Goal: Task Accomplishment & Management: Manage account settings

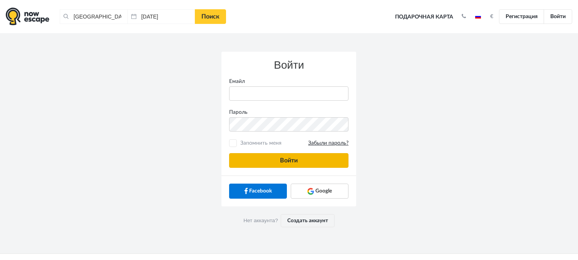
type input "[PERSON_NAME][EMAIL_ADDRESS][DOMAIN_NAME]"
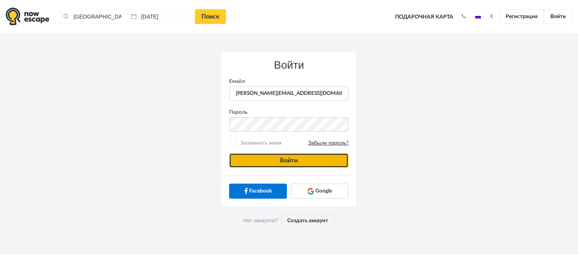
click at [293, 167] on button "Войти" at bounding box center [288, 160] width 119 height 15
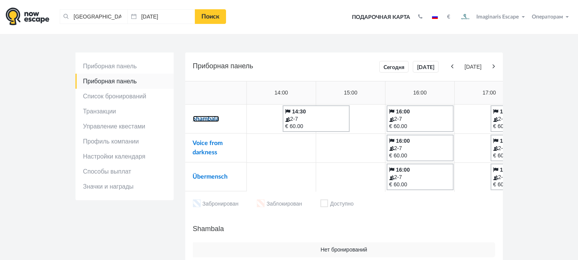
click at [214, 121] on link "Shambala" at bounding box center [206, 119] width 26 height 6
click at [199, 142] on link "Voice from darkness" at bounding box center [208, 147] width 30 height 15
click at [201, 176] on link "Übermensch" at bounding box center [210, 176] width 35 height 6
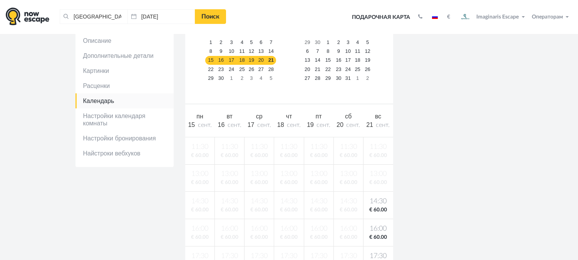
scroll to position [97, 0]
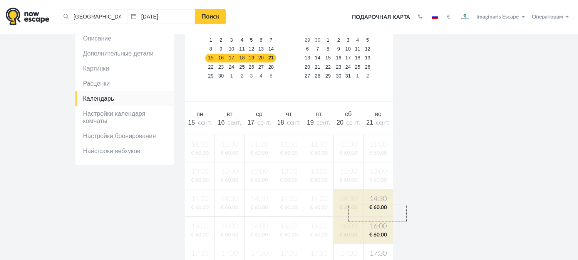
drag, startPoint x: 249, startPoint y: 182, endPoint x: 407, endPoint y: 221, distance: 162.7
click at [407, 221] on div "Shambala Описание Дополнительные детали Картинки Расценки Календарь" at bounding box center [289, 219] width 439 height 467
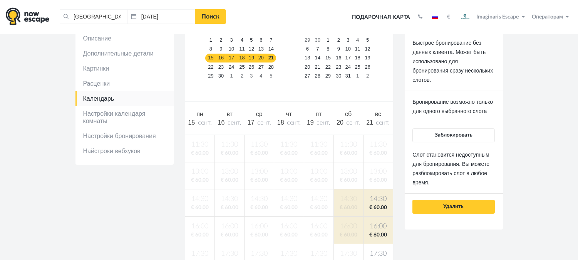
drag, startPoint x: 407, startPoint y: 144, endPoint x: 474, endPoint y: 83, distance: 90.8
click at [474, 83] on p "Быстрое бронирование без данных клиента. Может быть использовано для бронирован…" at bounding box center [454, 61] width 82 height 46
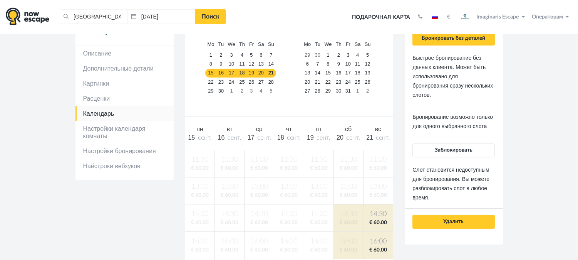
scroll to position [78, 0]
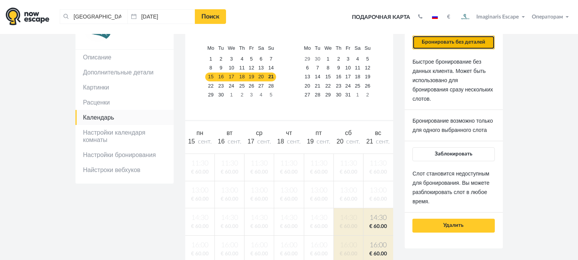
click at [455, 45] on button "Бронировать без деталей" at bounding box center [454, 42] width 82 height 14
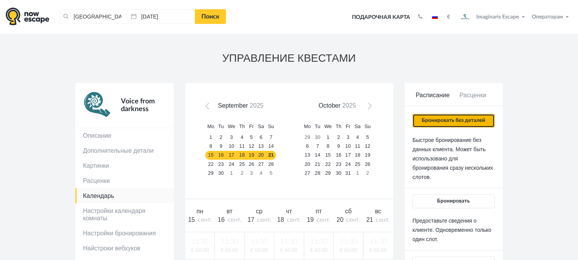
click at [451, 120] on button "Бронировать без деталей" at bounding box center [454, 121] width 82 height 14
click at [440, 120] on button "Бронировать без деталей" at bounding box center [454, 121] width 82 height 14
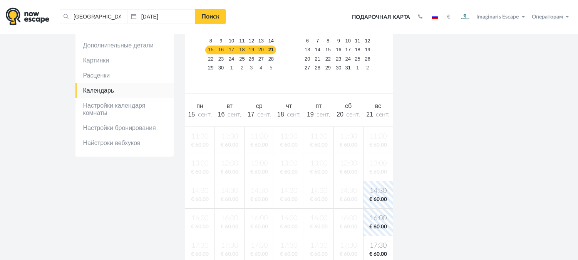
scroll to position [121, 0]
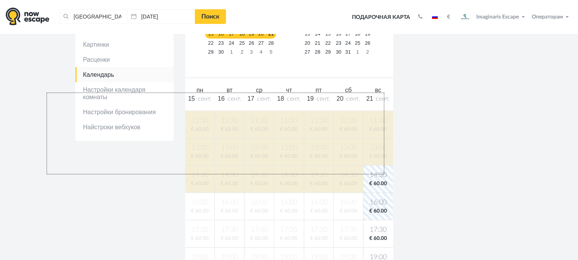
drag, startPoint x: 384, startPoint y: 174, endPoint x: 47, endPoint y: 92, distance: 347.6
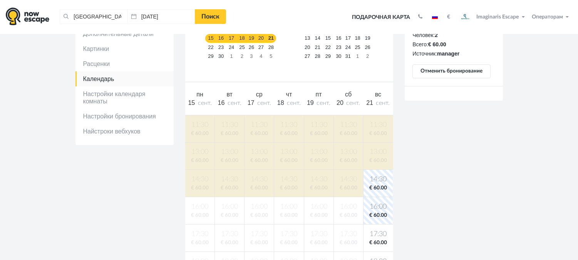
scroll to position [116, 0]
click at [43, 108] on section "УПРАВЛЕНИЕ КВЕСТАМИ Übermensch Описание Дополнительные детали Картинки Расценки" at bounding box center [289, 176] width 578 height 516
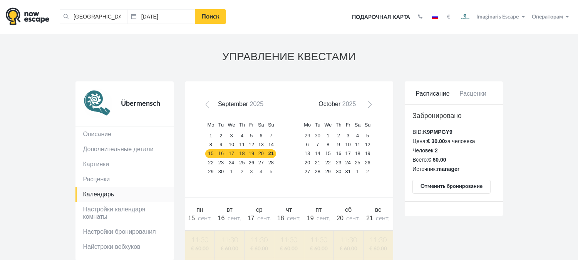
scroll to position [0, 0]
